Goal: Task Accomplishment & Management: Use online tool/utility

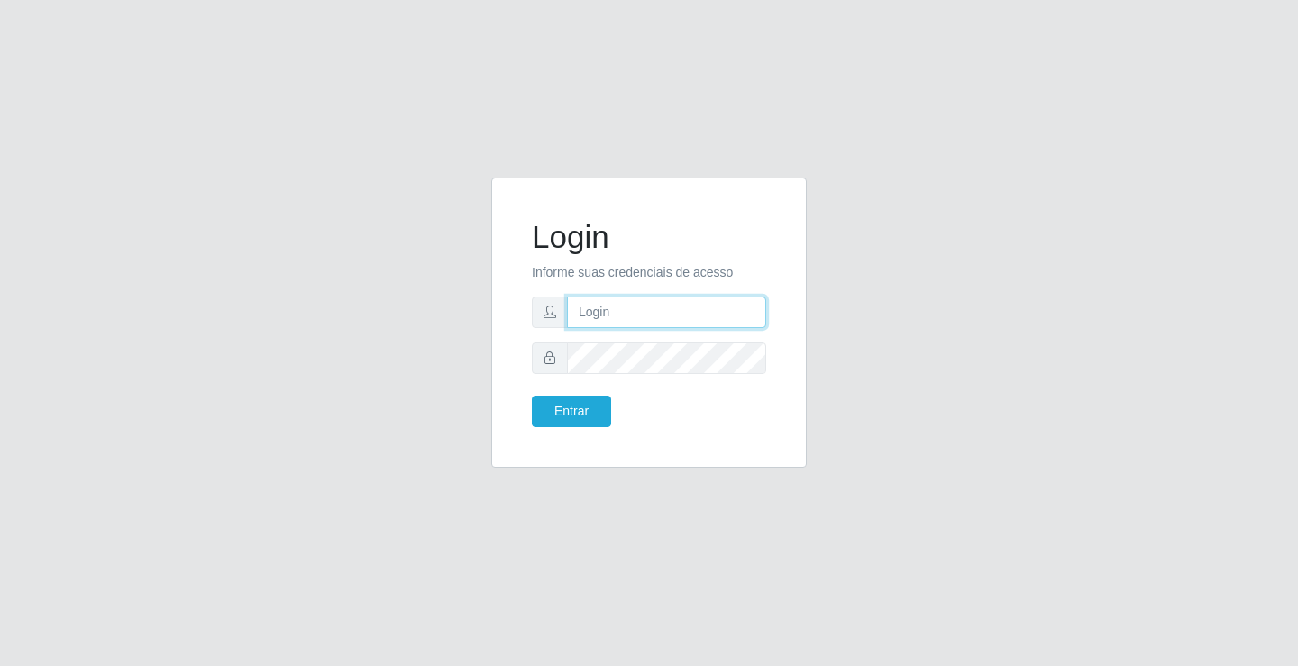
click at [616, 305] on input "text" at bounding box center [666, 313] width 199 height 32
click at [635, 315] on input "text" at bounding box center [666, 313] width 199 height 32
type input "zivaneide@ideal"
click at [532, 396] on button "Entrar" at bounding box center [571, 412] width 79 height 32
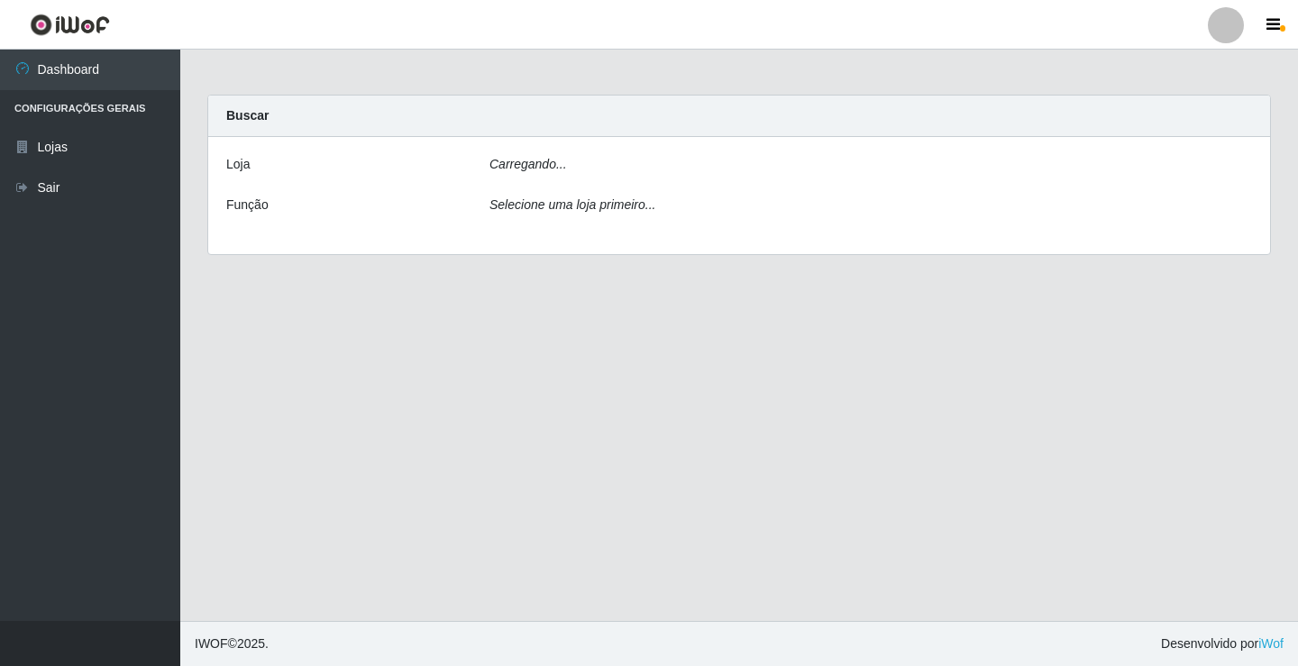
click at [574, 411] on main "Carregando... Buscar [PERSON_NAME]... Função Selecione uma loja primeiro..." at bounding box center [739, 335] width 1118 height 571
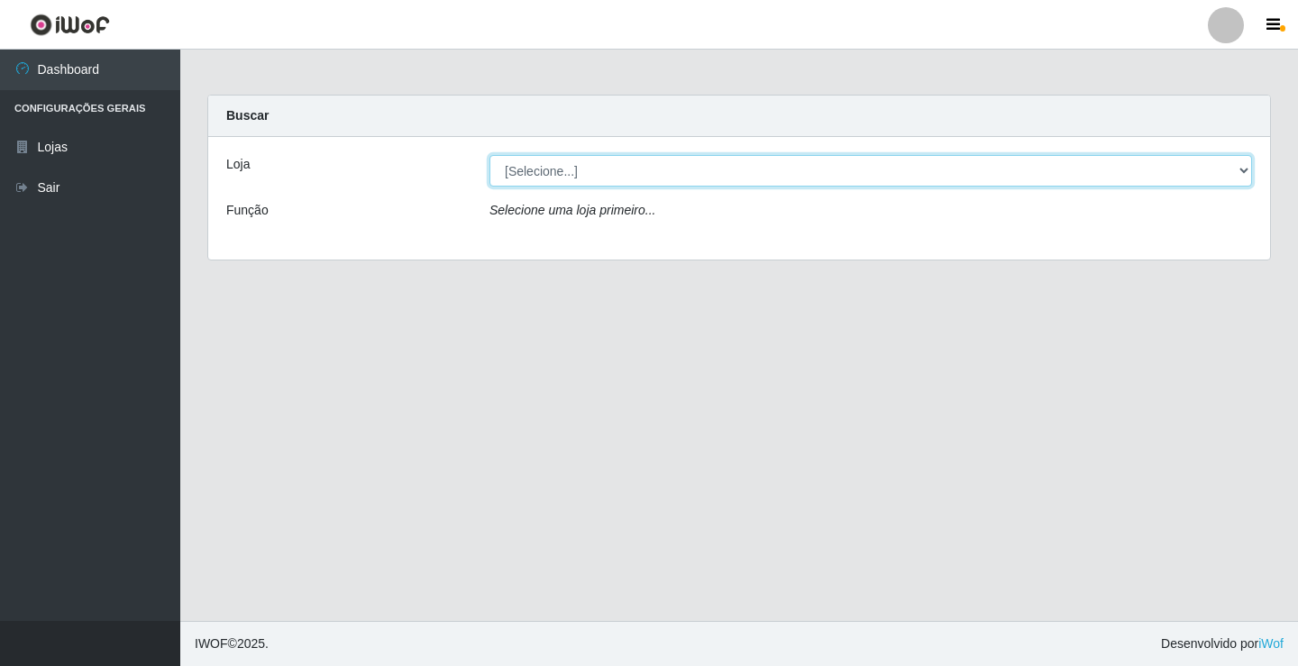
click at [1250, 170] on select "[Selecione...] Ideal - Conceição" at bounding box center [870, 171] width 763 height 32
select select "231"
click at [489, 155] on select "[Selecione...] Ideal - Conceição" at bounding box center [870, 171] width 763 height 32
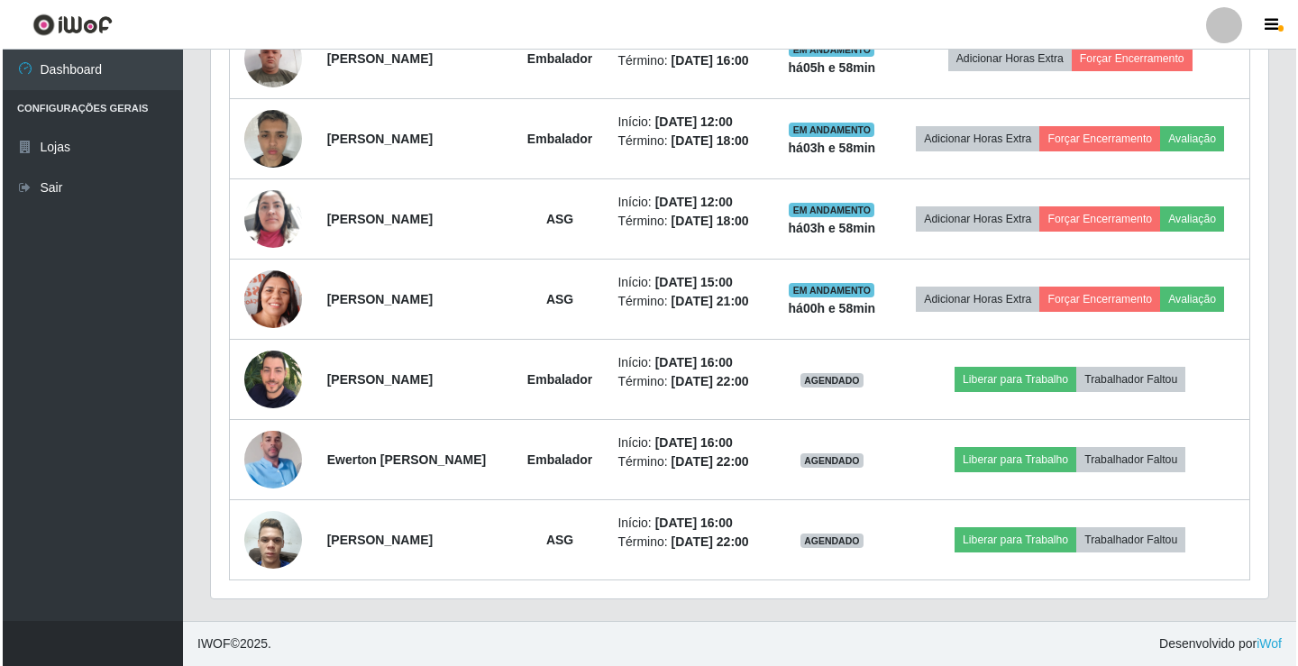
scroll to position [866, 0]
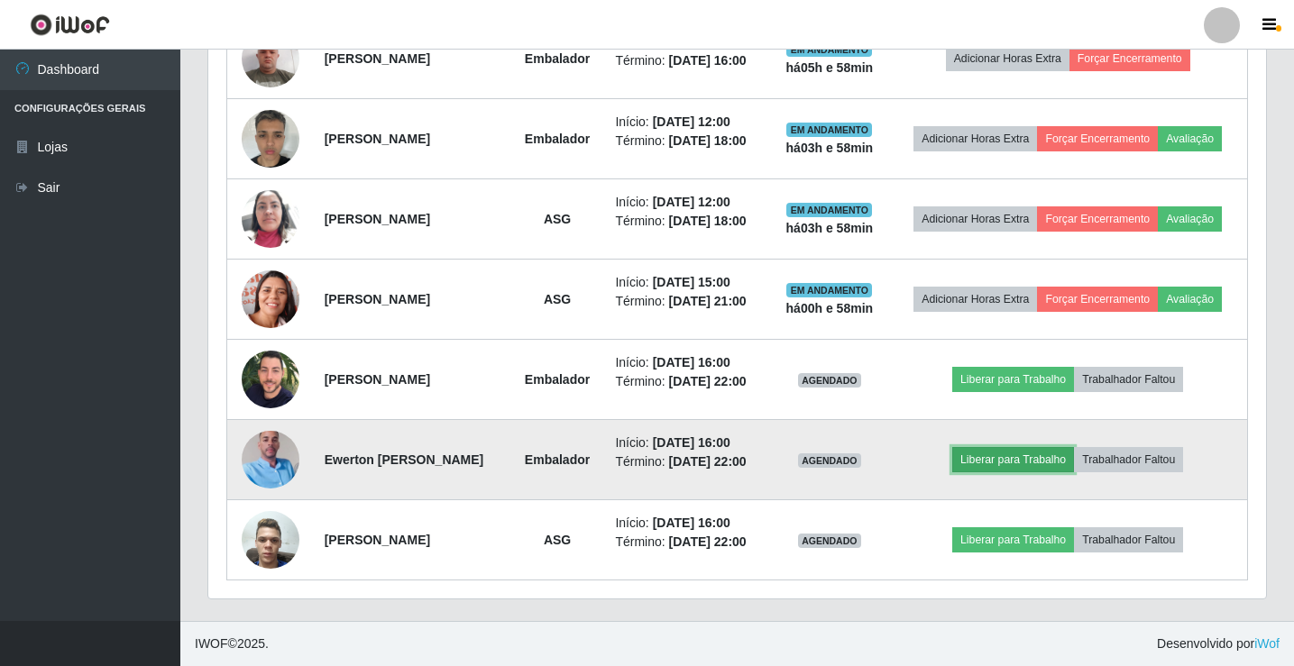
click at [1038, 447] on button "Liberar para Trabalho" at bounding box center [1013, 459] width 122 height 25
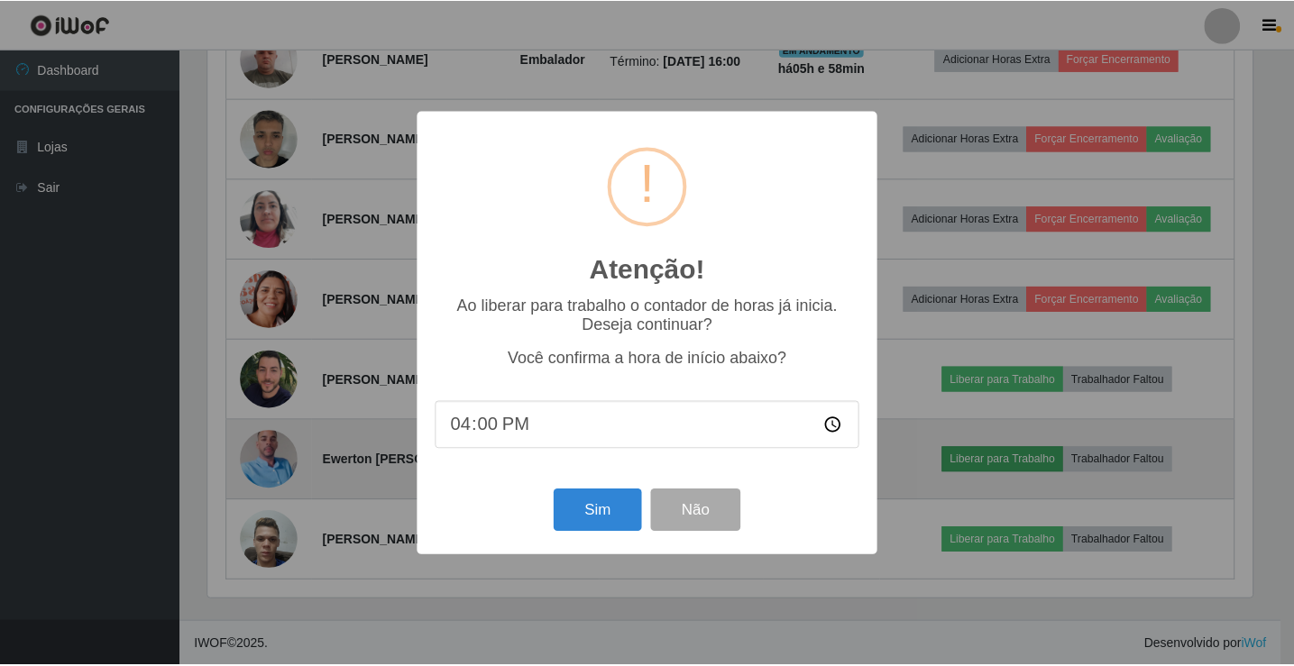
scroll to position [374, 1048]
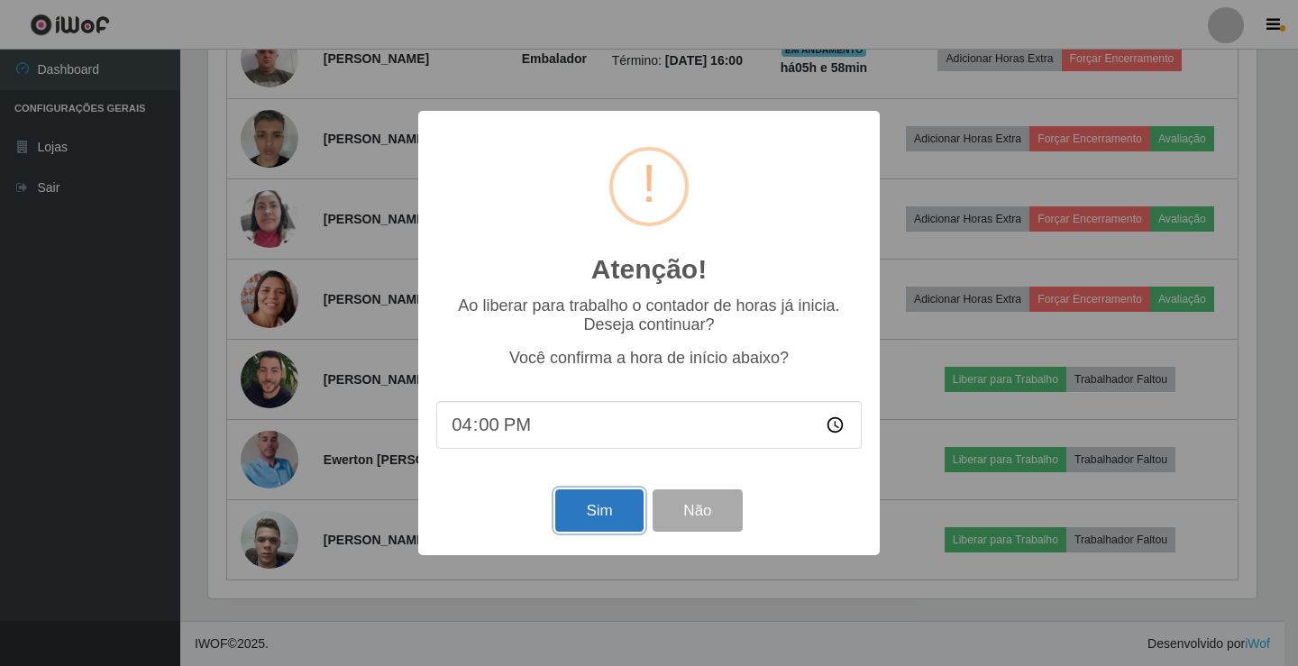
click at [602, 507] on button "Sim" at bounding box center [598, 510] width 87 height 42
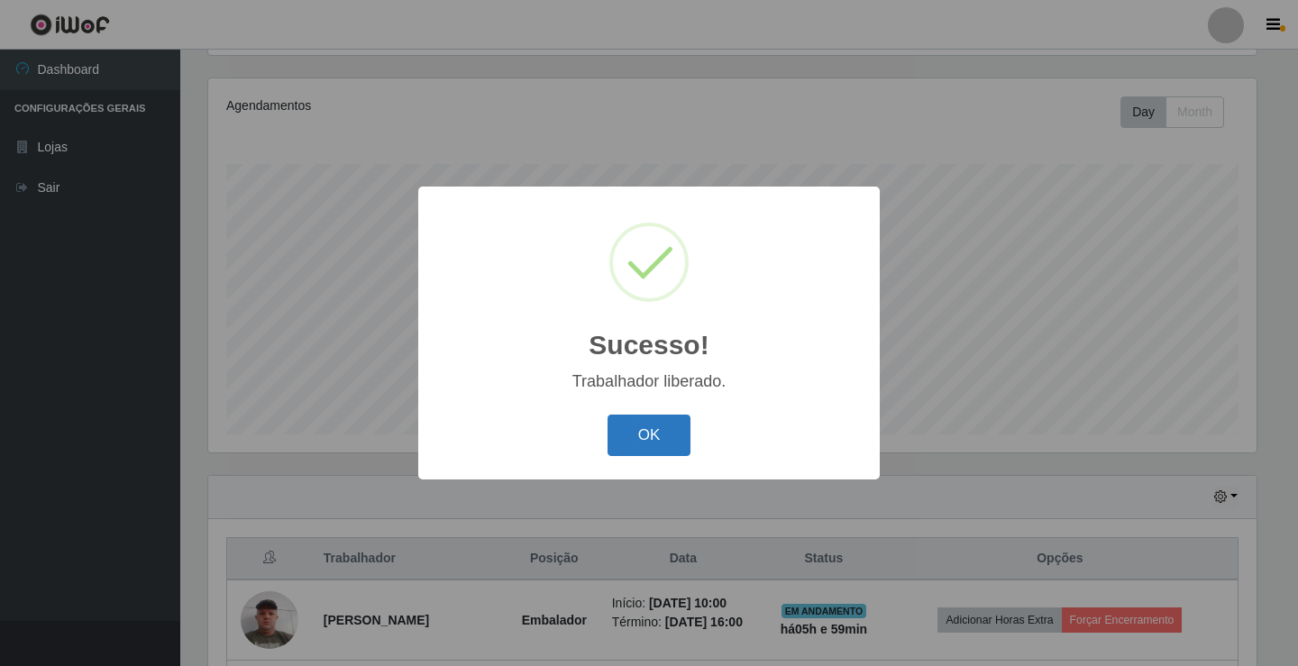
click at [651, 425] on button "OK" at bounding box center [650, 436] width 84 height 42
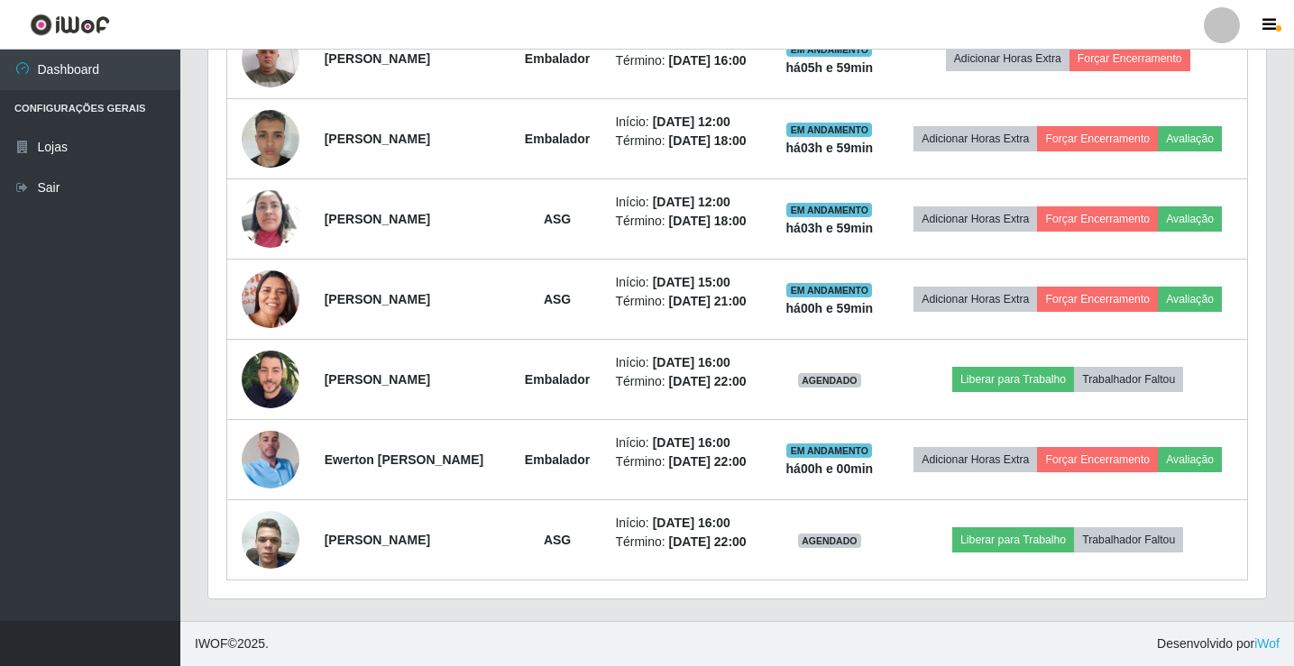
scroll to position [866, 0]
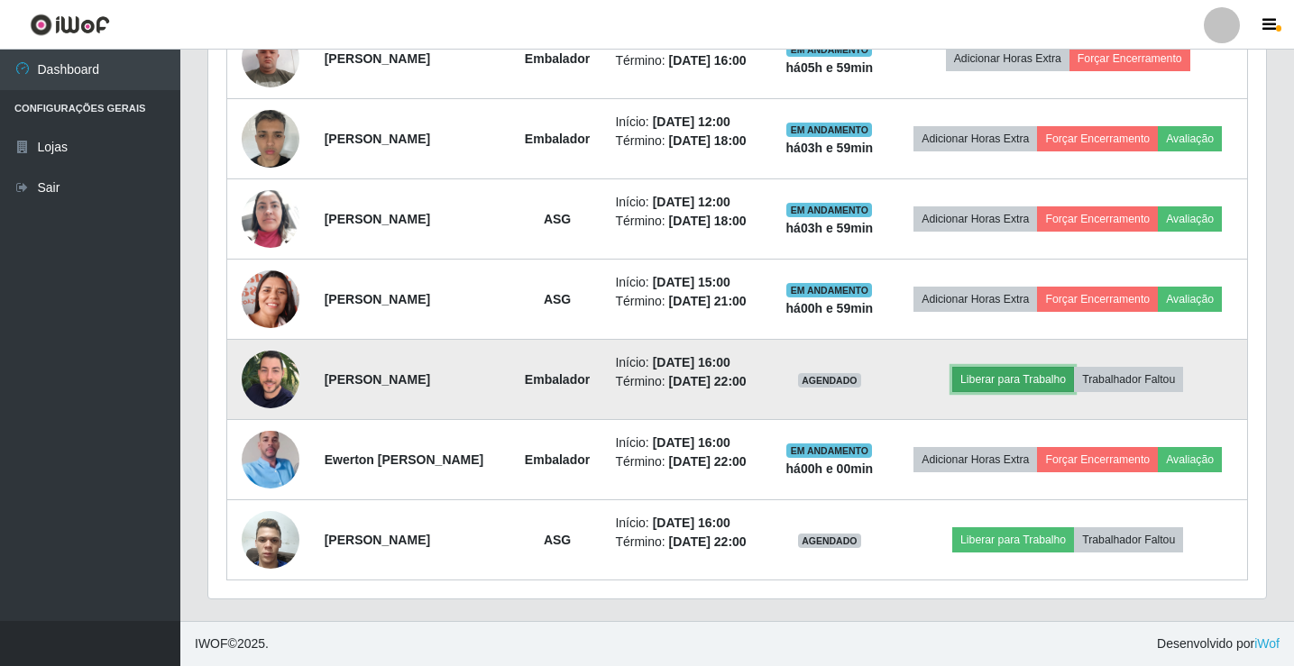
click at [1037, 367] on button "Liberar para Trabalho" at bounding box center [1013, 379] width 122 height 25
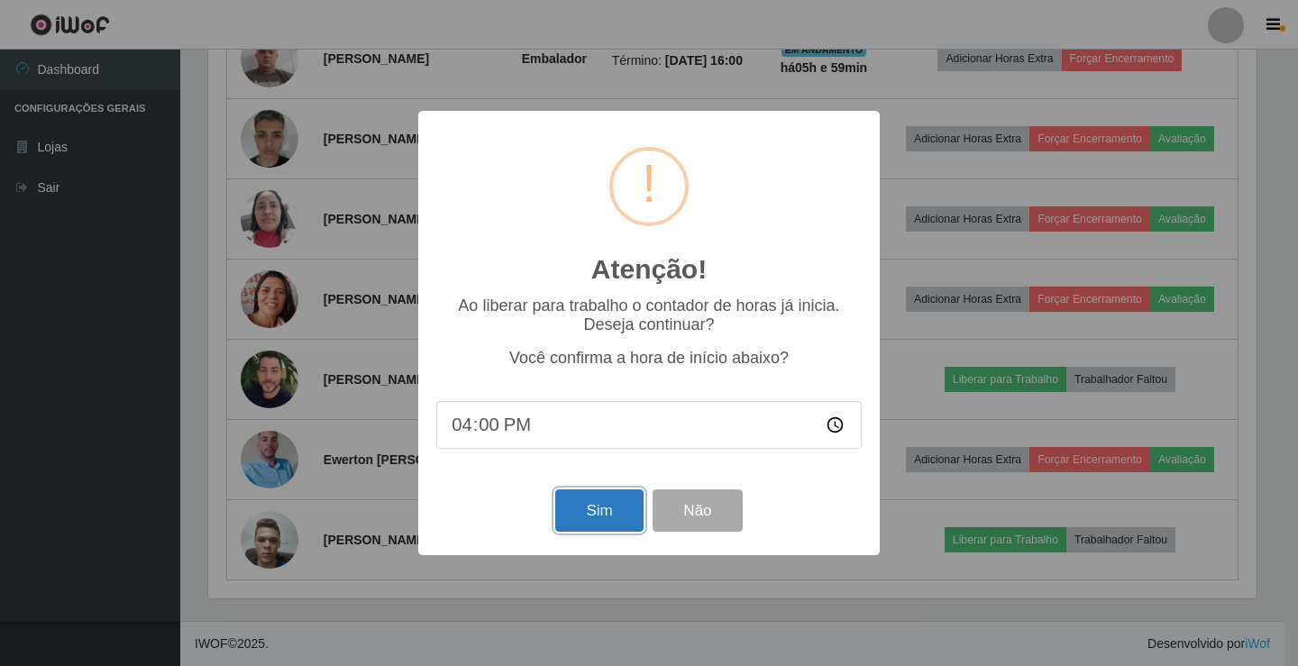
click at [610, 496] on button "Sim" at bounding box center [598, 510] width 87 height 42
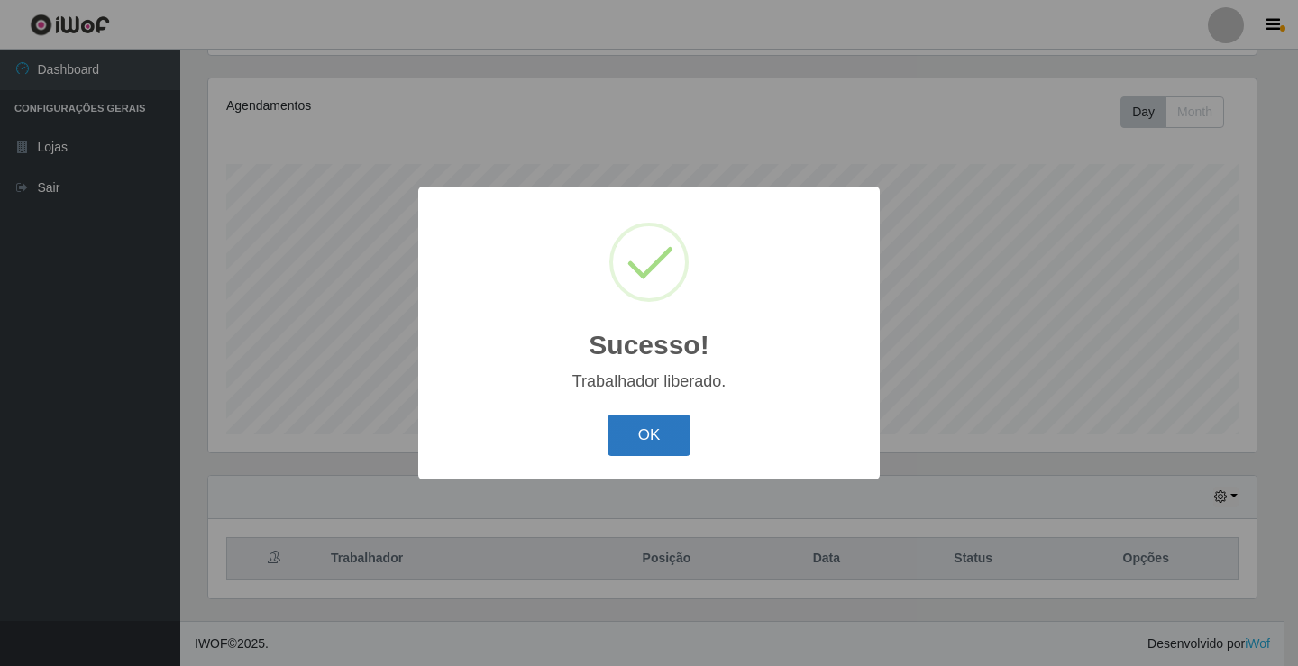
click at [646, 431] on button "OK" at bounding box center [650, 436] width 84 height 42
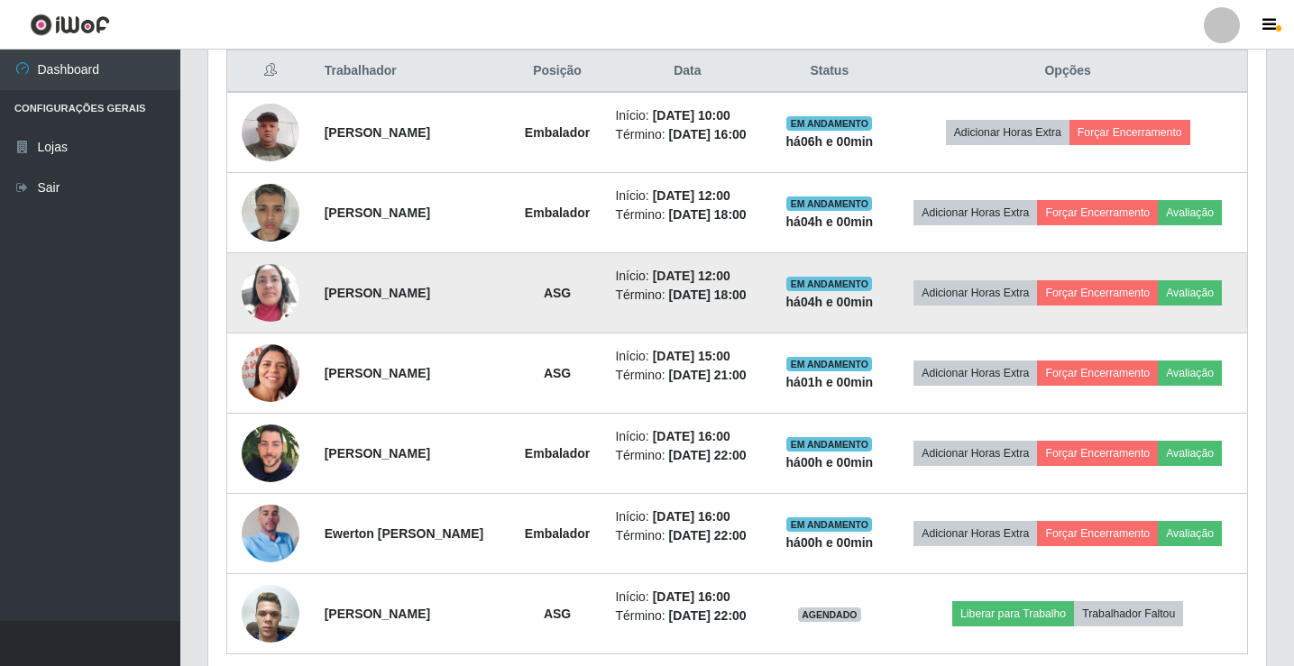
scroll to position [866, 0]
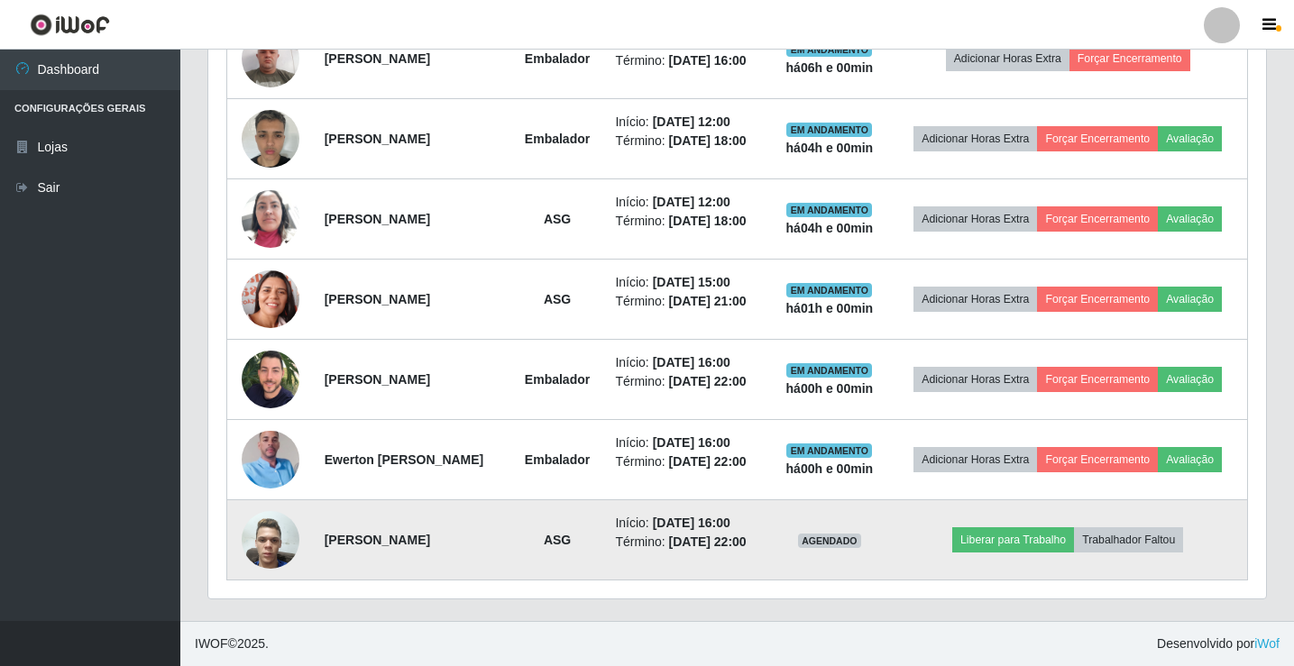
click at [268, 544] on img at bounding box center [271, 539] width 58 height 77
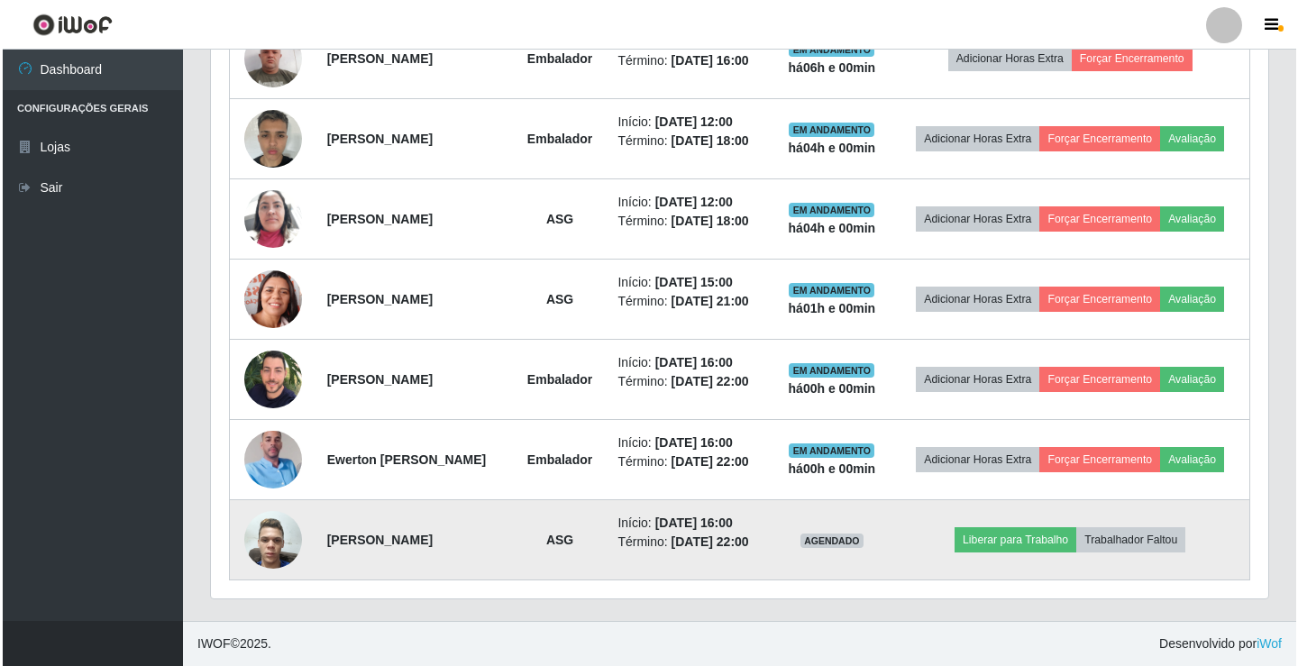
scroll to position [374, 1048]
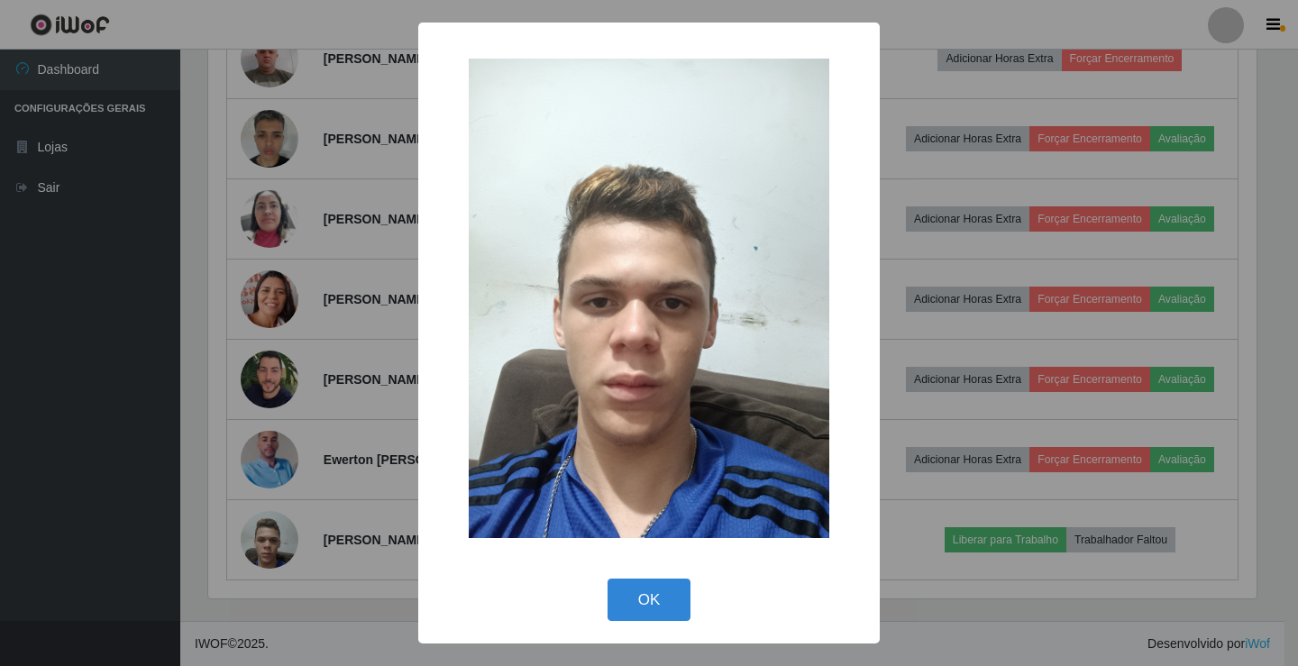
click at [930, 129] on div "× OK Cancel" at bounding box center [649, 333] width 1298 height 666
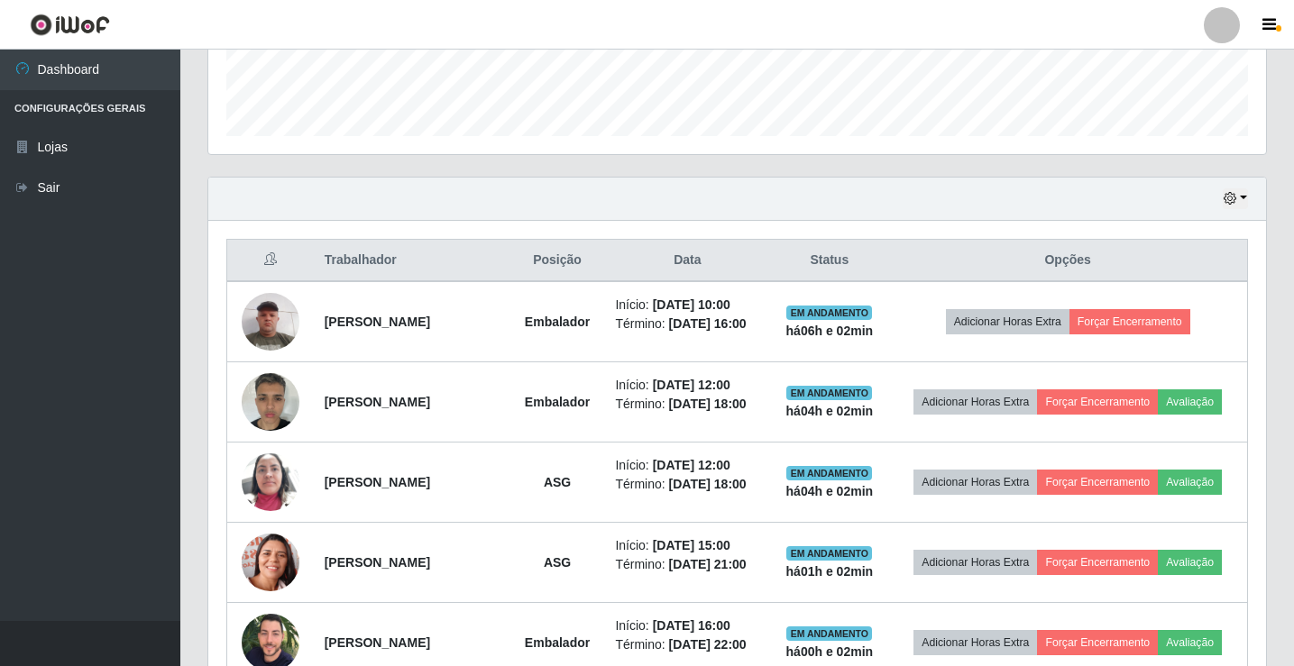
scroll to position [596, 0]
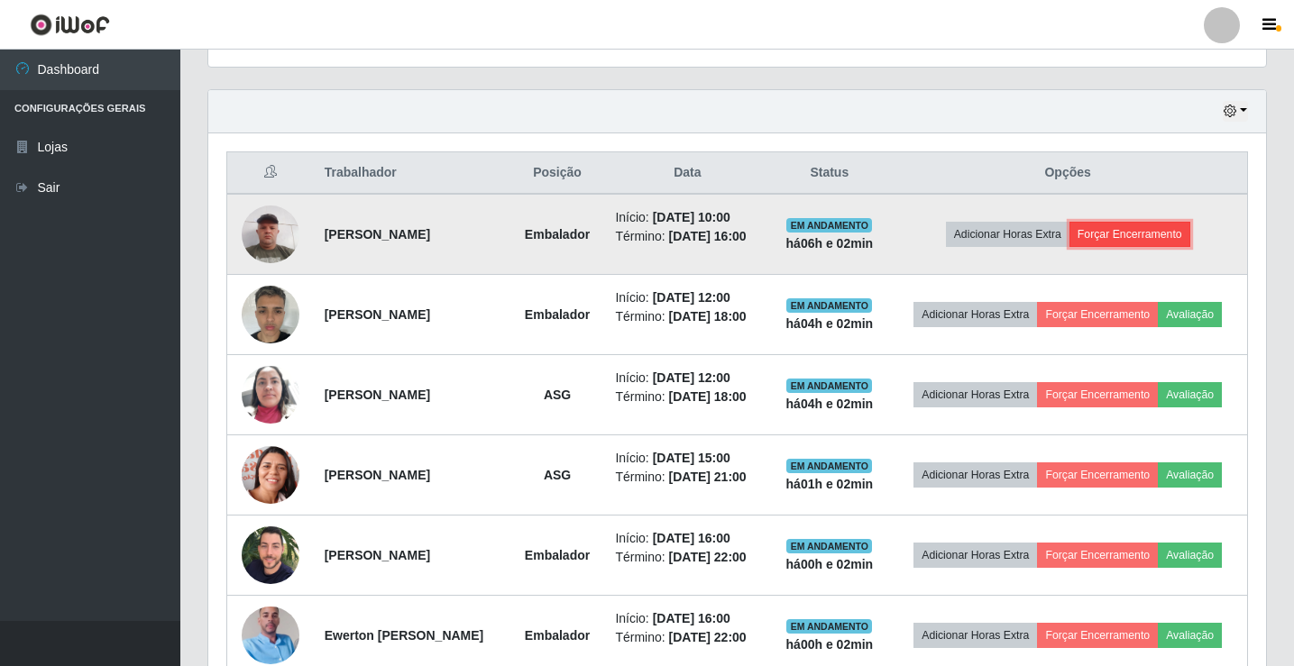
click at [1149, 242] on button "Forçar Encerramento" at bounding box center [1129, 234] width 121 height 25
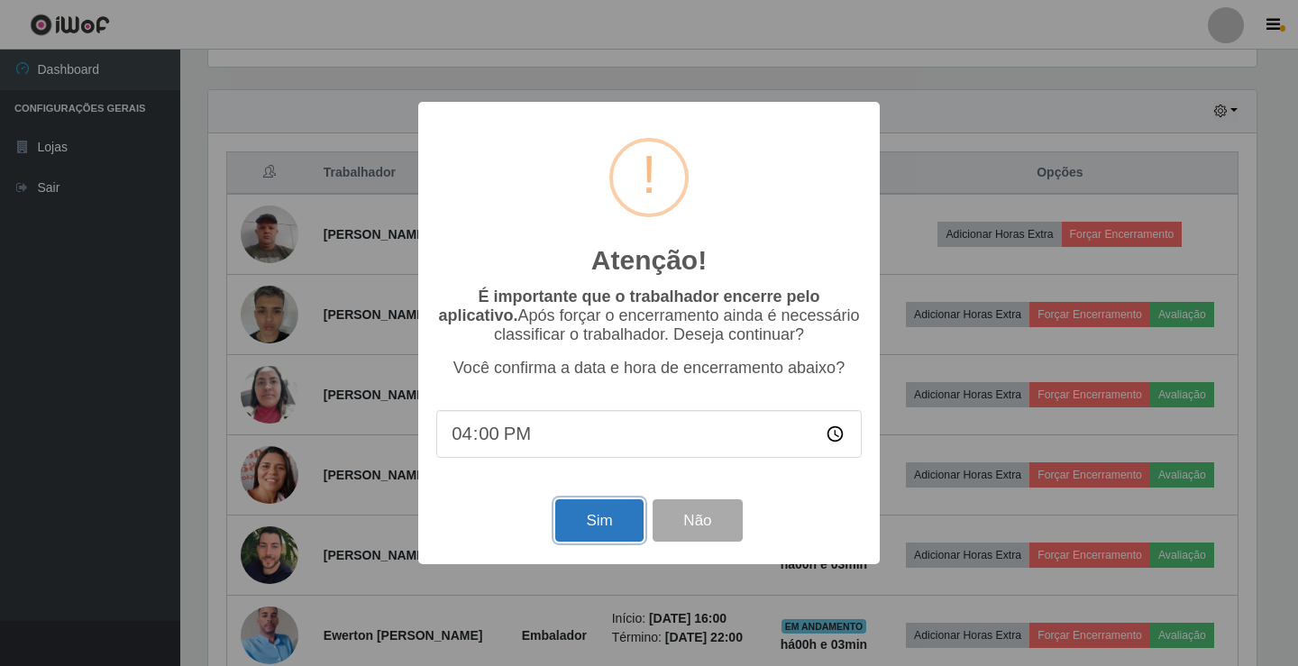
click at [590, 524] on button "Sim" at bounding box center [598, 520] width 87 height 42
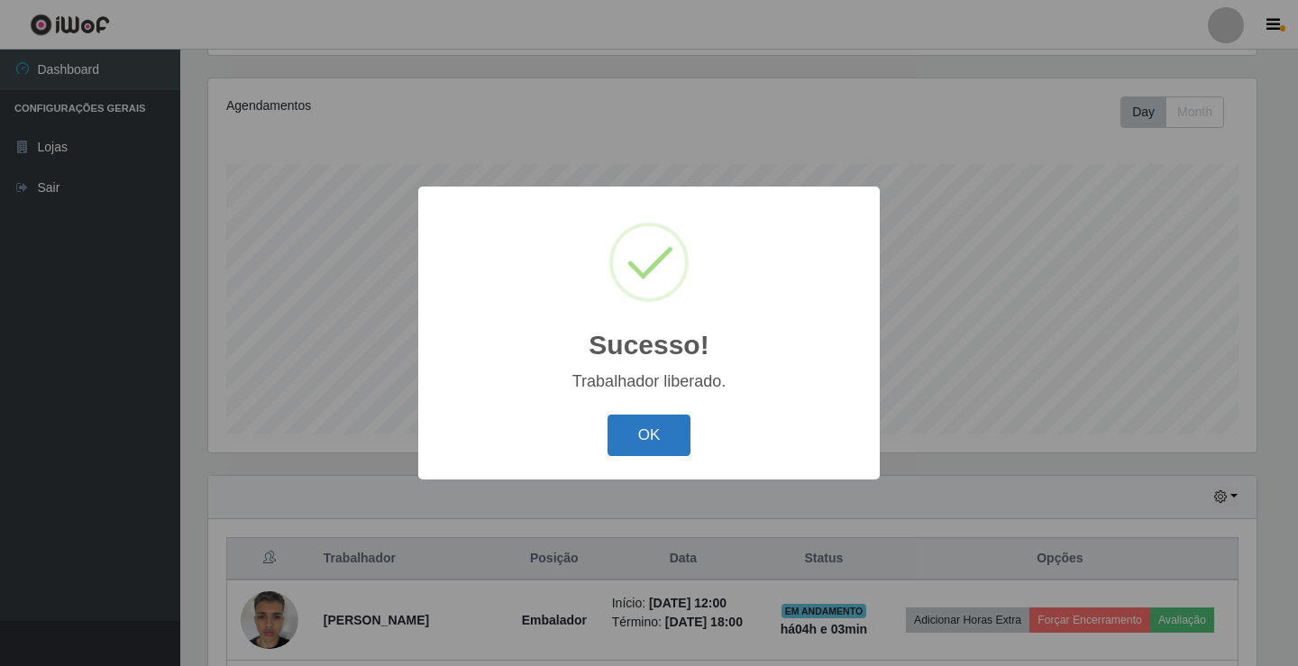
click at [658, 434] on button "OK" at bounding box center [650, 436] width 84 height 42
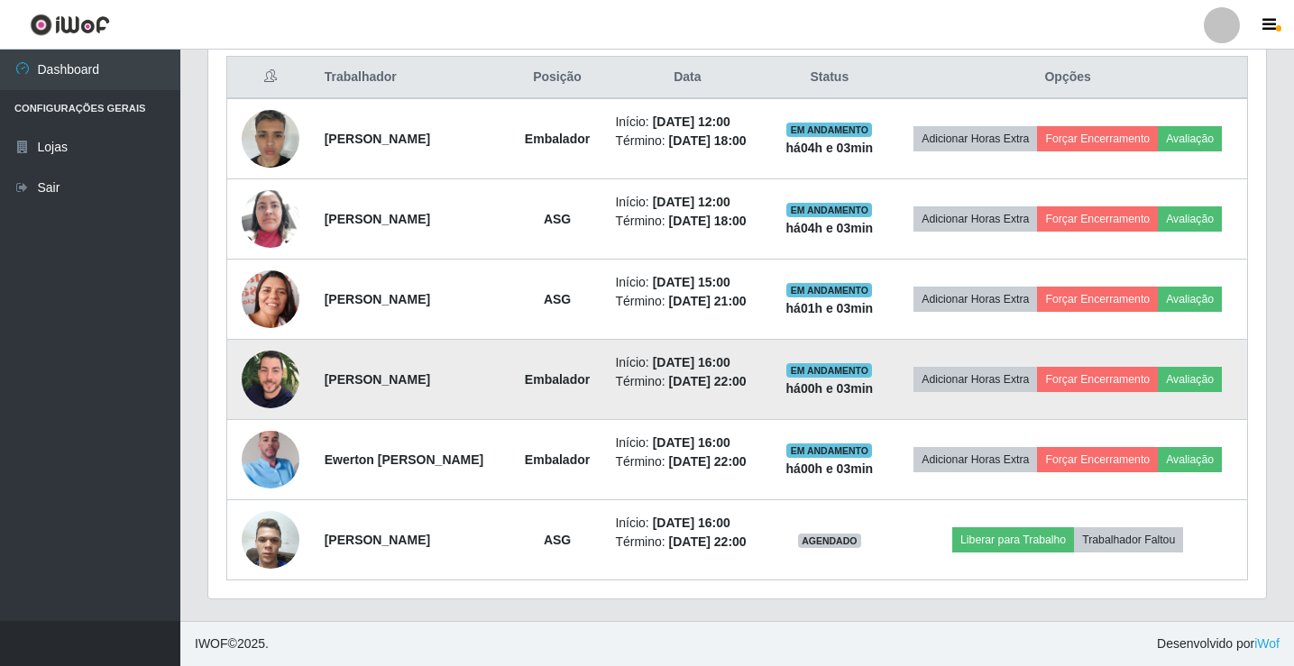
scroll to position [773, 0]
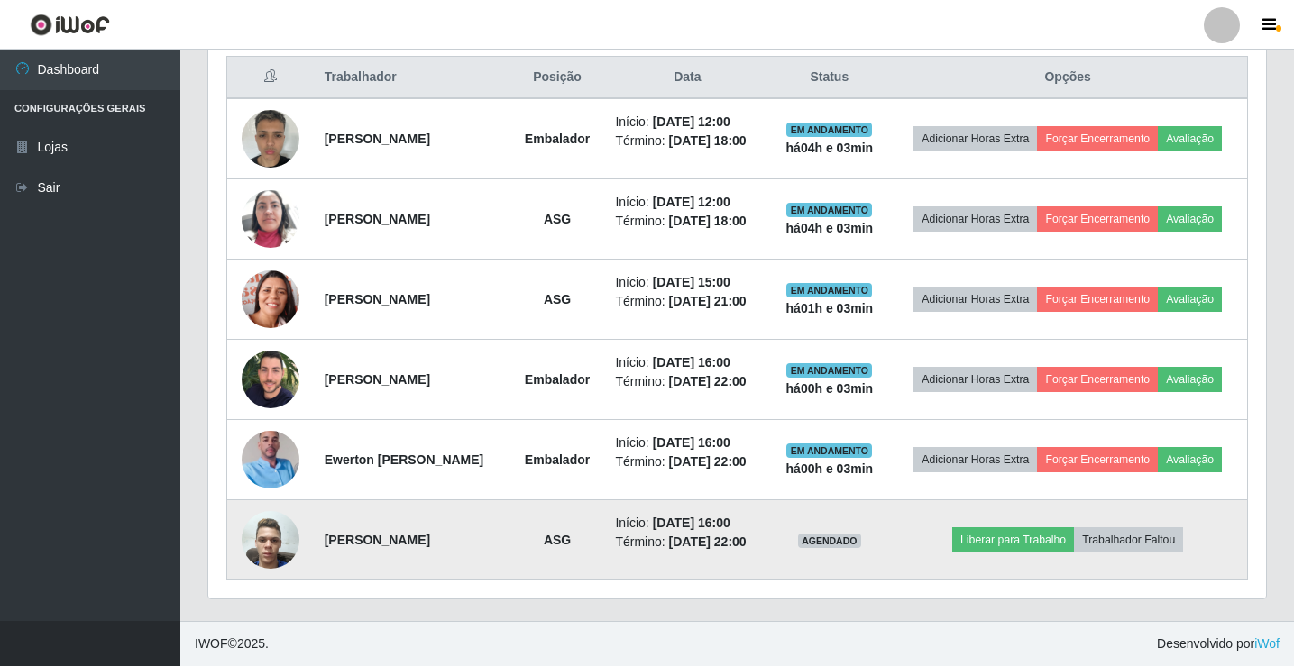
click at [262, 536] on img at bounding box center [271, 539] width 58 height 77
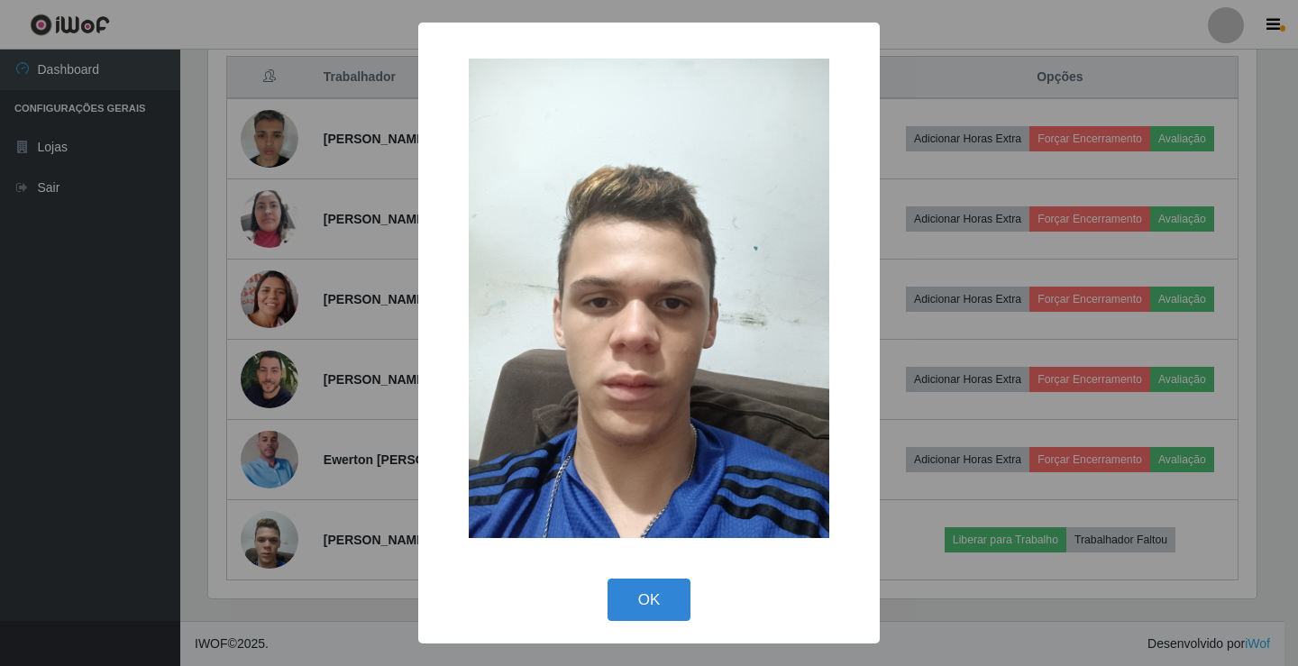
click at [929, 272] on div "× OK Cancel" at bounding box center [649, 333] width 1298 height 666
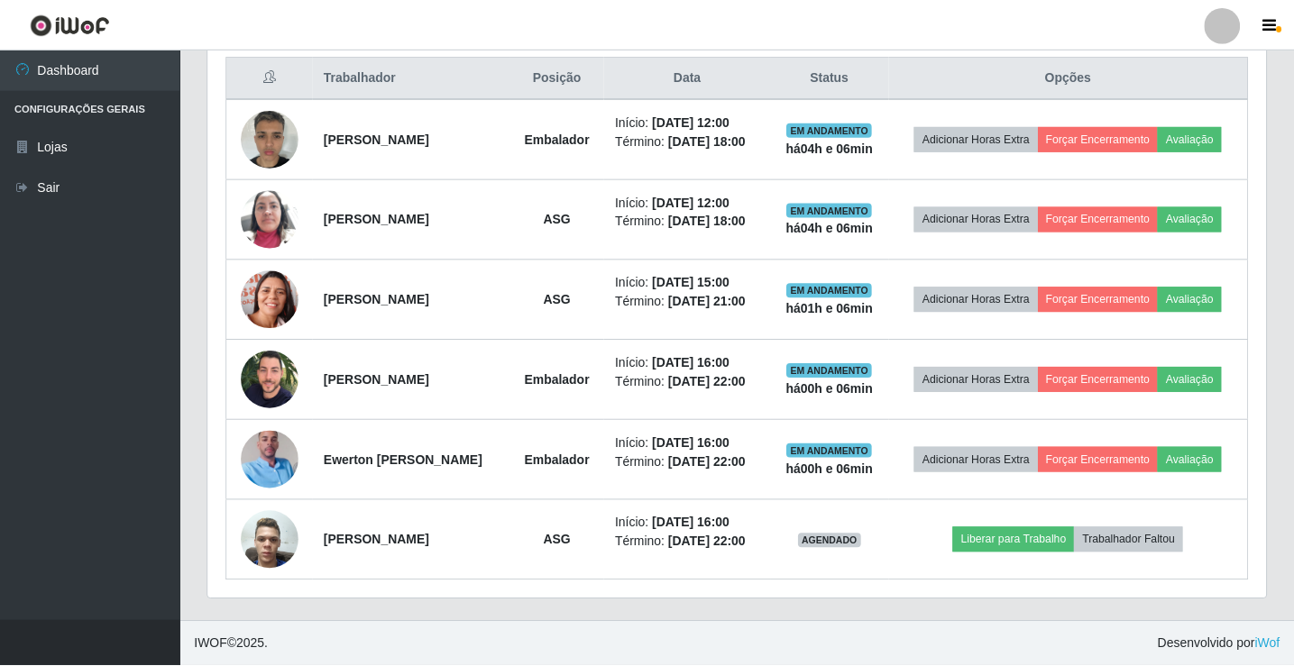
scroll to position [374, 1057]
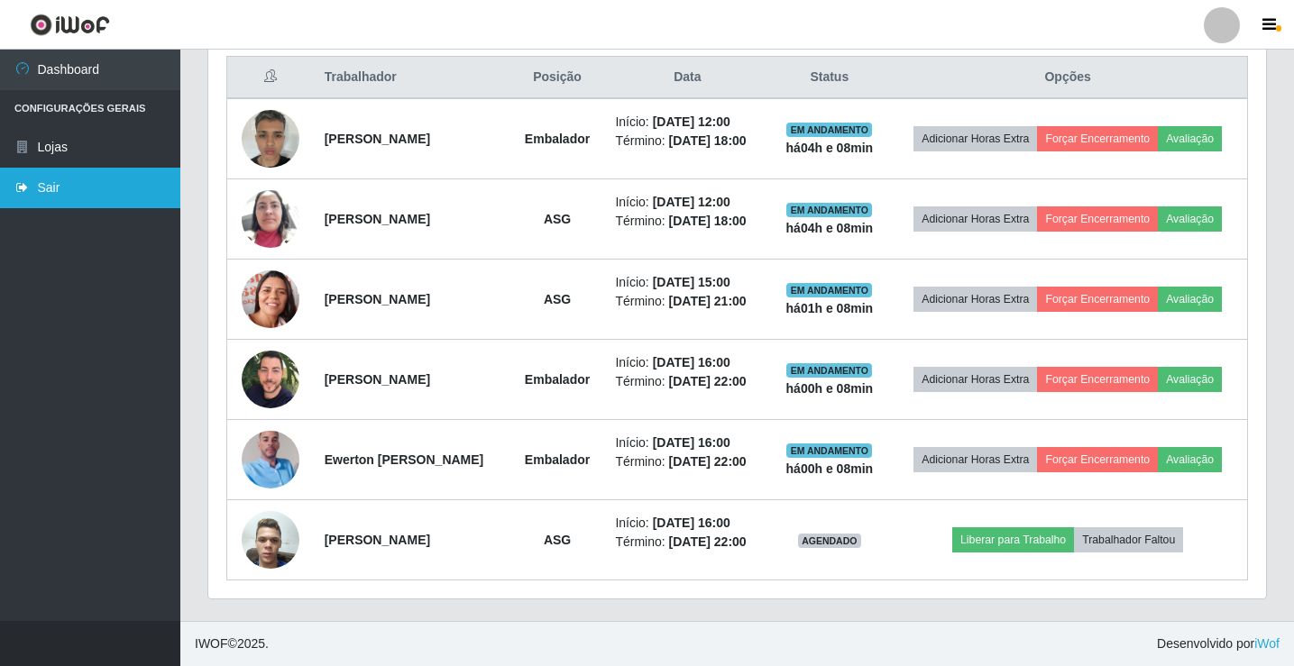
click at [83, 183] on link "Sair" at bounding box center [90, 188] width 180 height 41
